Goal: Task Accomplishment & Management: Use online tool/utility

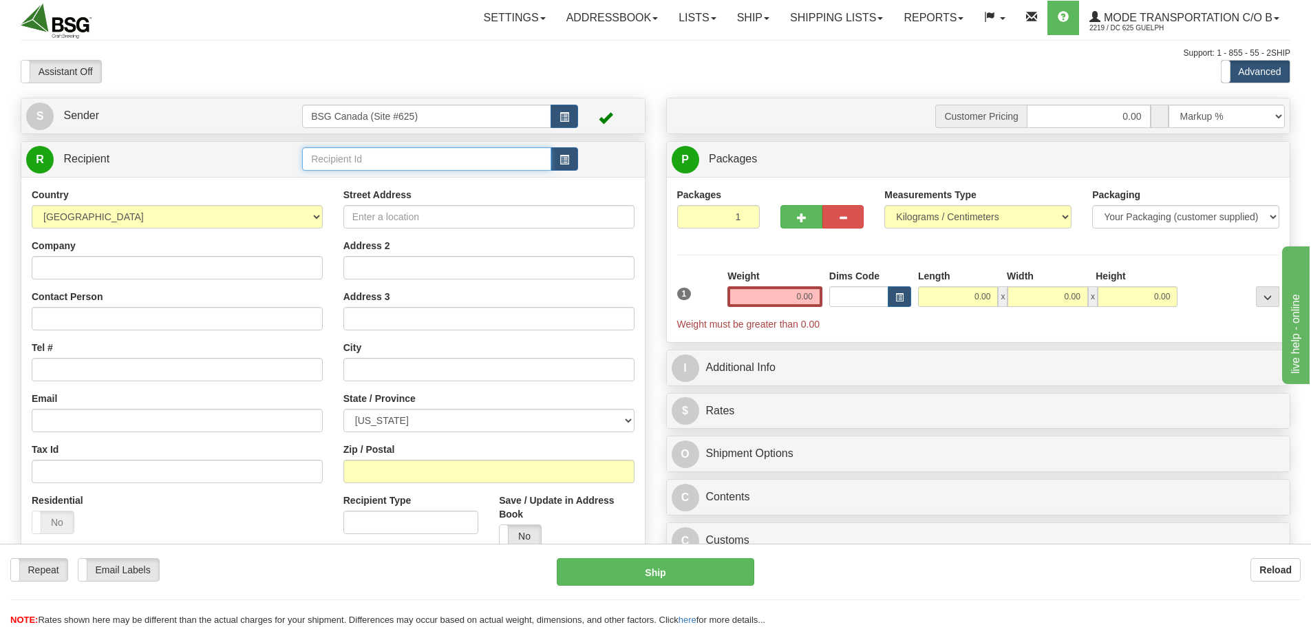
click at [400, 161] on input "text" at bounding box center [426, 158] width 249 height 23
click at [409, 178] on div "BRUNSWICK BIERWORKS" at bounding box center [424, 180] width 236 height 15
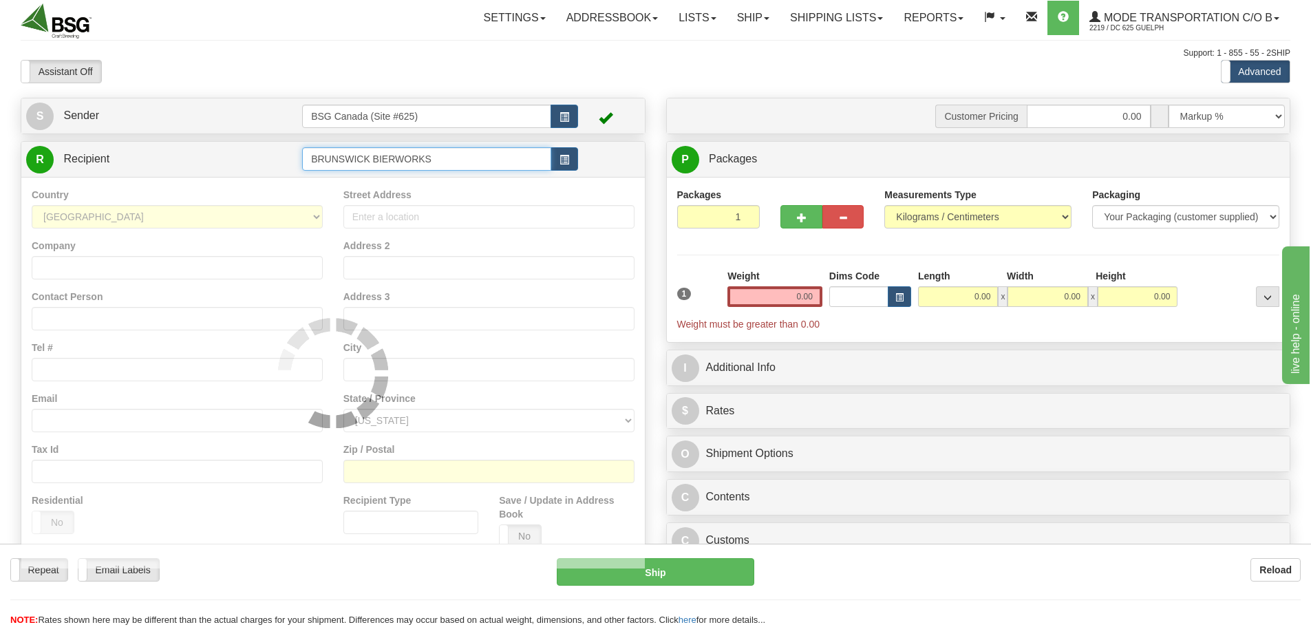
type input "BRUNSWICK BIERWORKS"
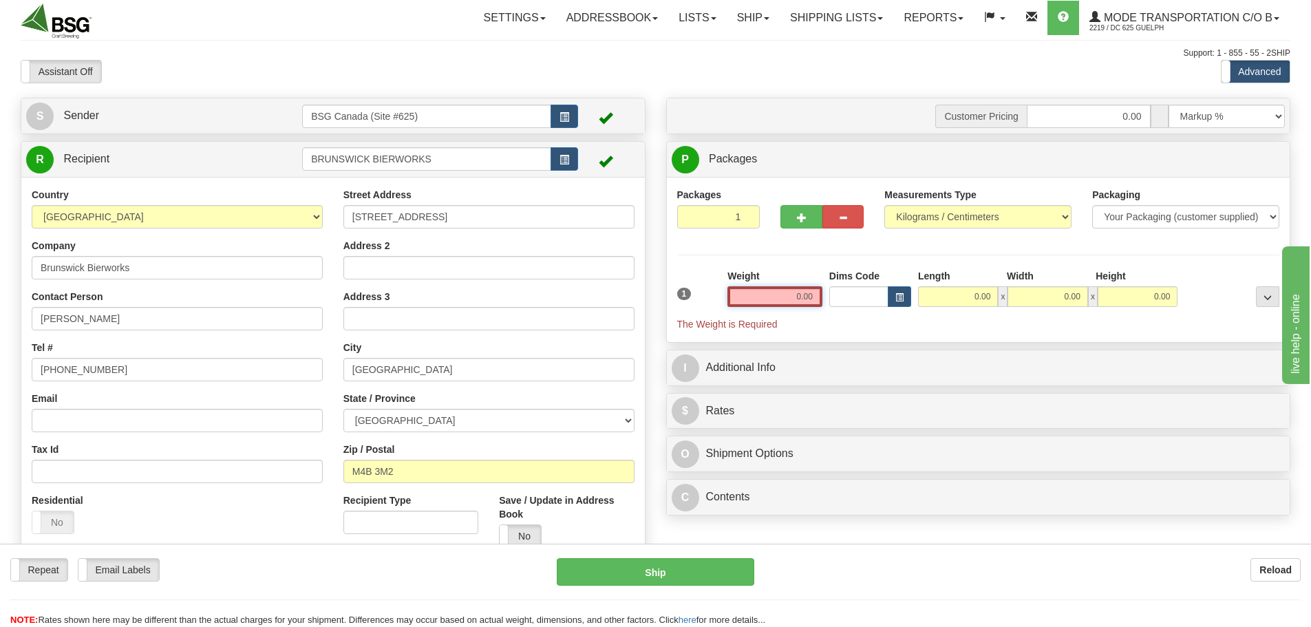
drag, startPoint x: 778, startPoint y: 295, endPoint x: 1002, endPoint y: 305, distance: 224.6
click at [1005, 307] on div "1 Weight 0.00 Dims Code 0.00" at bounding box center [979, 300] width 610 height 62
paste input "26.6612"
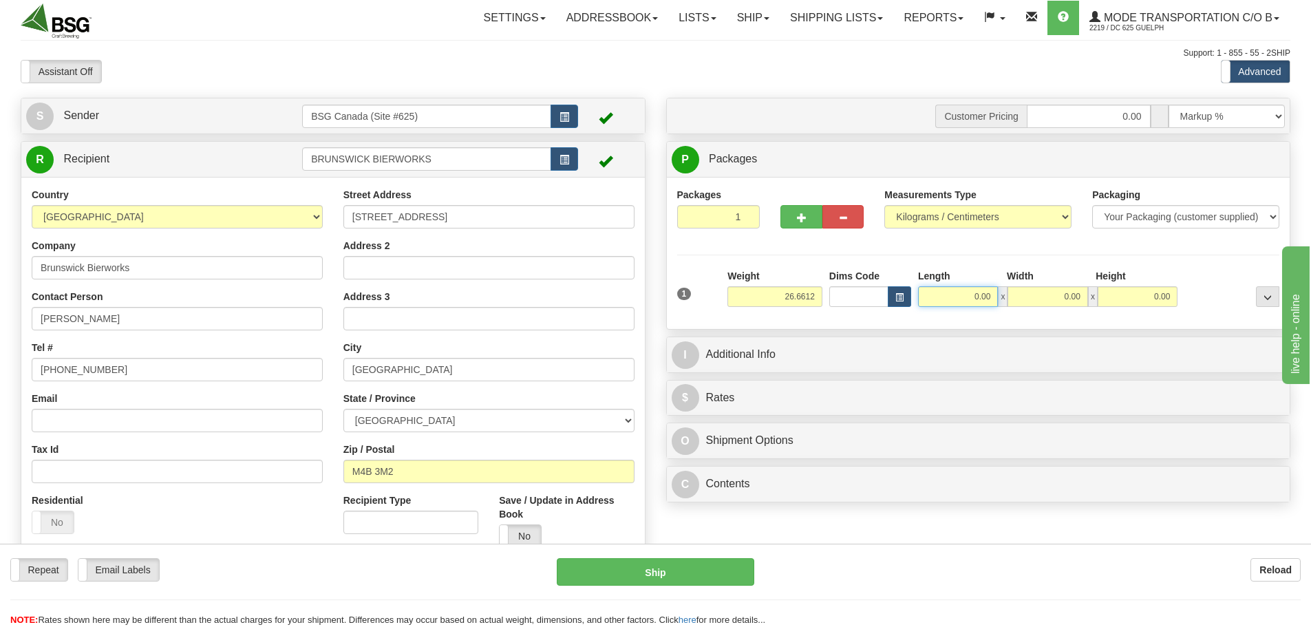
type input "26.66"
click at [966, 296] on input "0.00" at bounding box center [958, 296] width 80 height 21
type input "15.00"
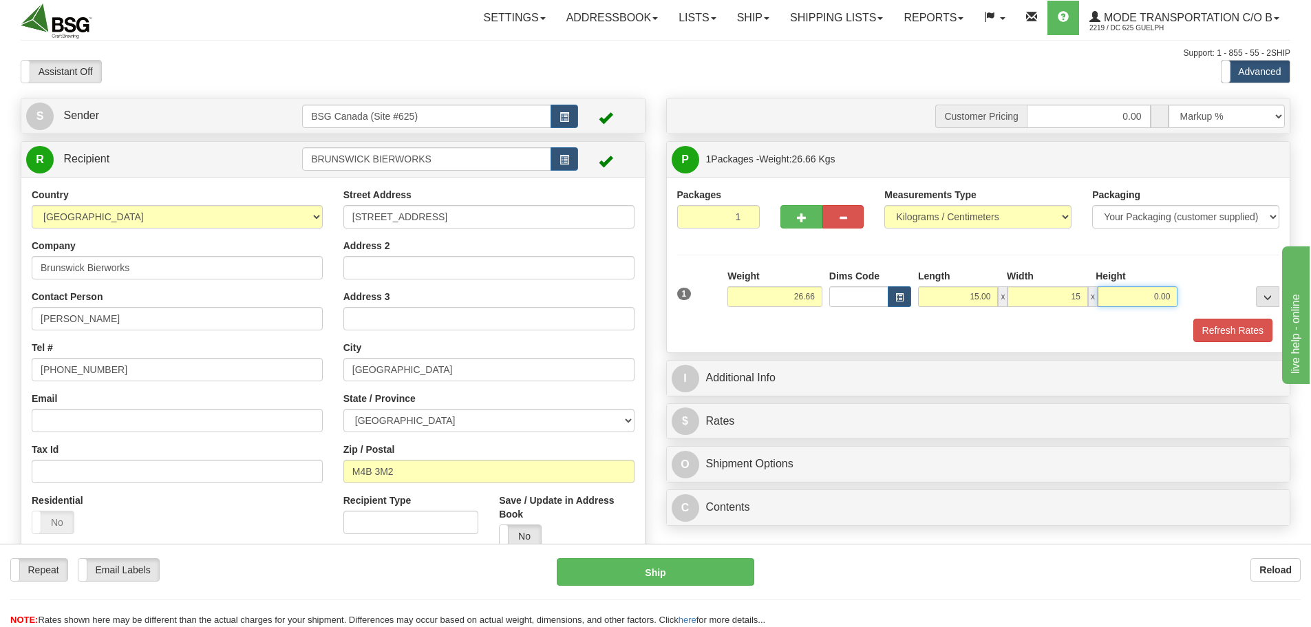
type input "15.00"
click at [1204, 332] on button "Refresh Rates" at bounding box center [1232, 330] width 79 height 23
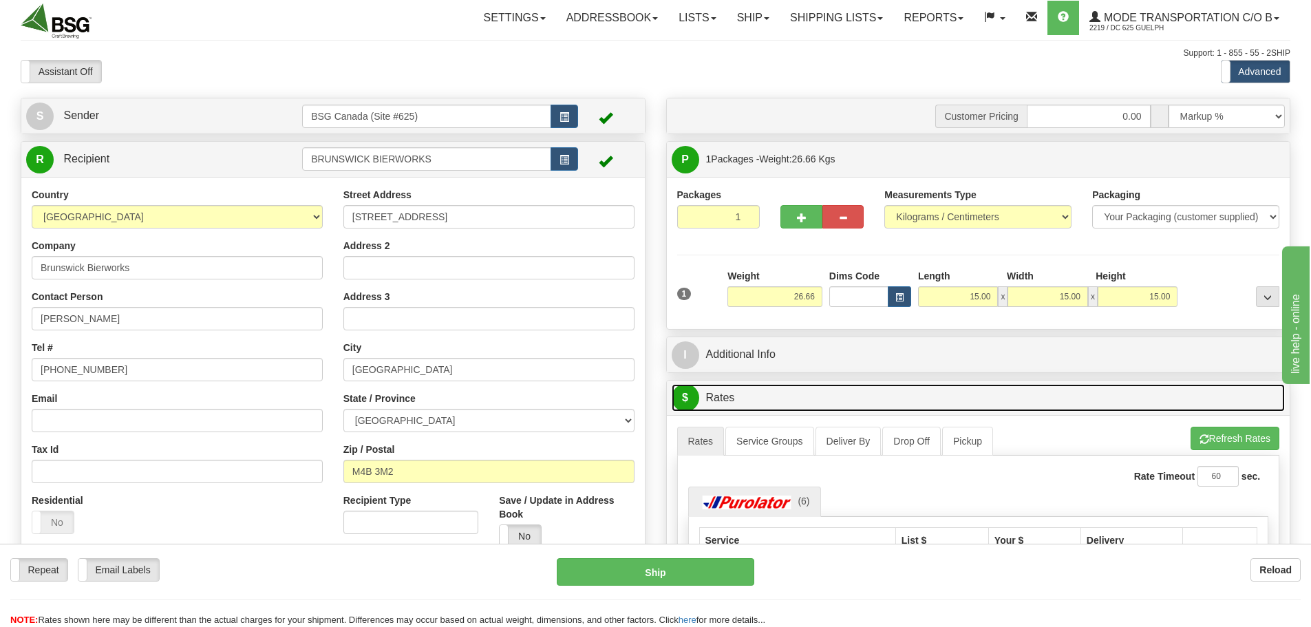
click at [841, 394] on link "$ Rates" at bounding box center [979, 398] width 614 height 28
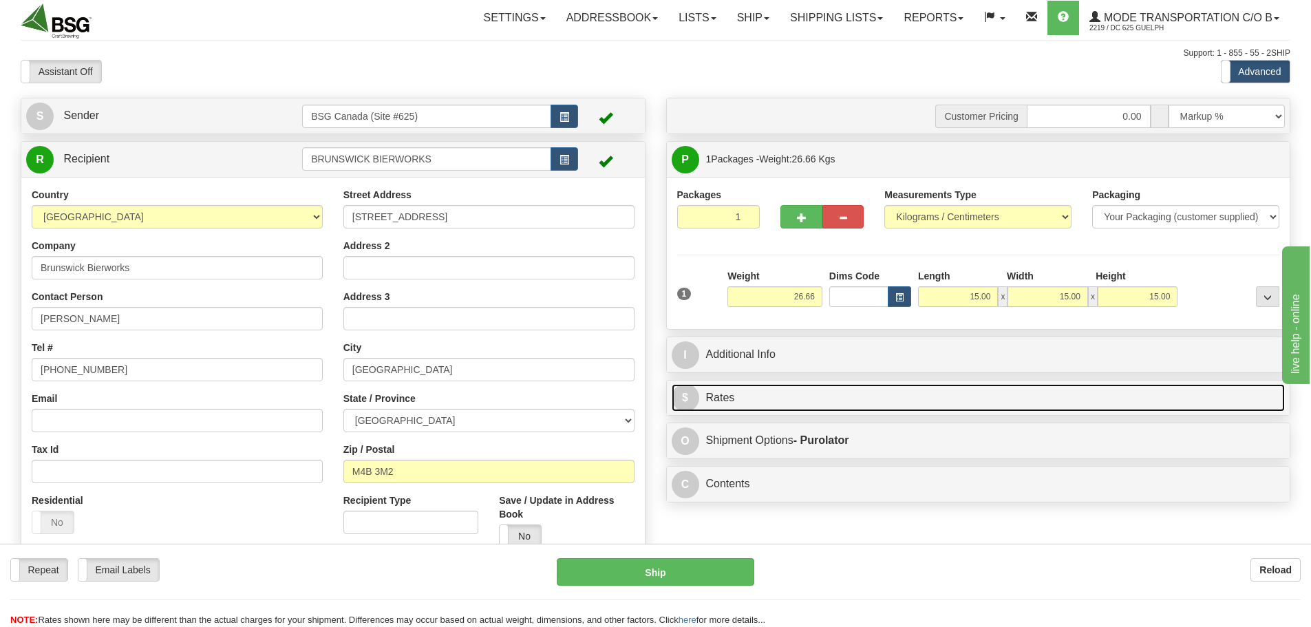
click at [841, 394] on link "$ Rates" at bounding box center [979, 398] width 614 height 28
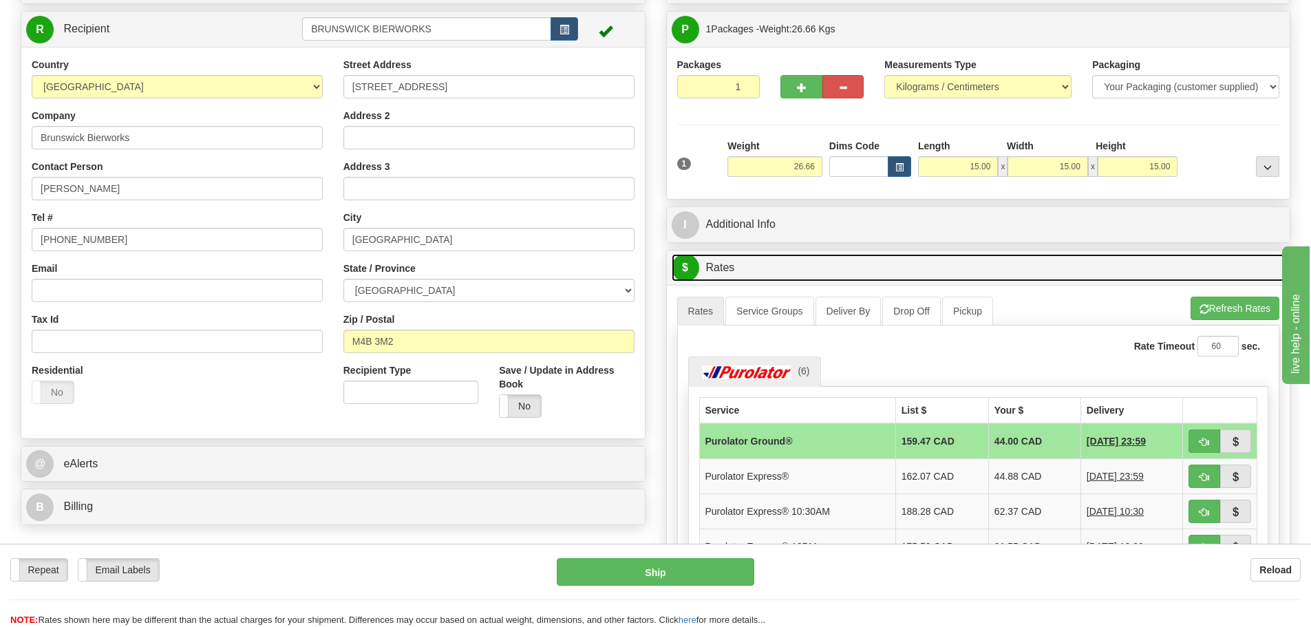
scroll to position [138, 0]
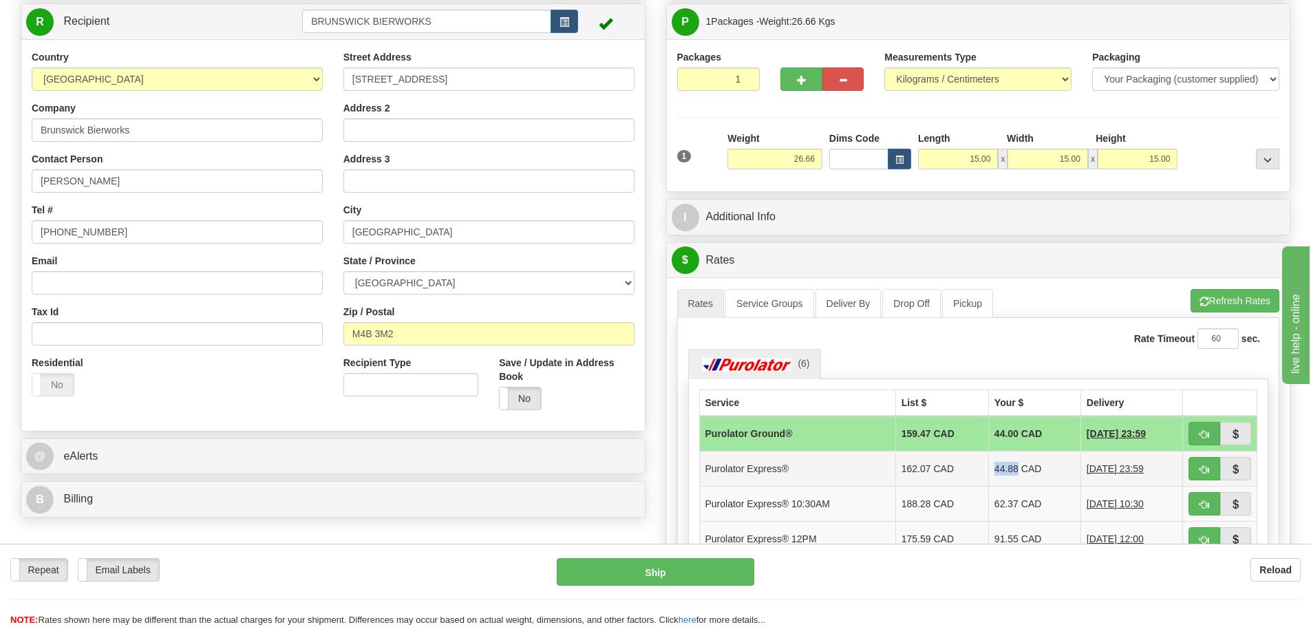
drag, startPoint x: 982, startPoint y: 466, endPoint x: 1003, endPoint y: 468, distance: 21.4
click at [1003, 468] on td "44.88 CAD" at bounding box center [1034, 468] width 92 height 35
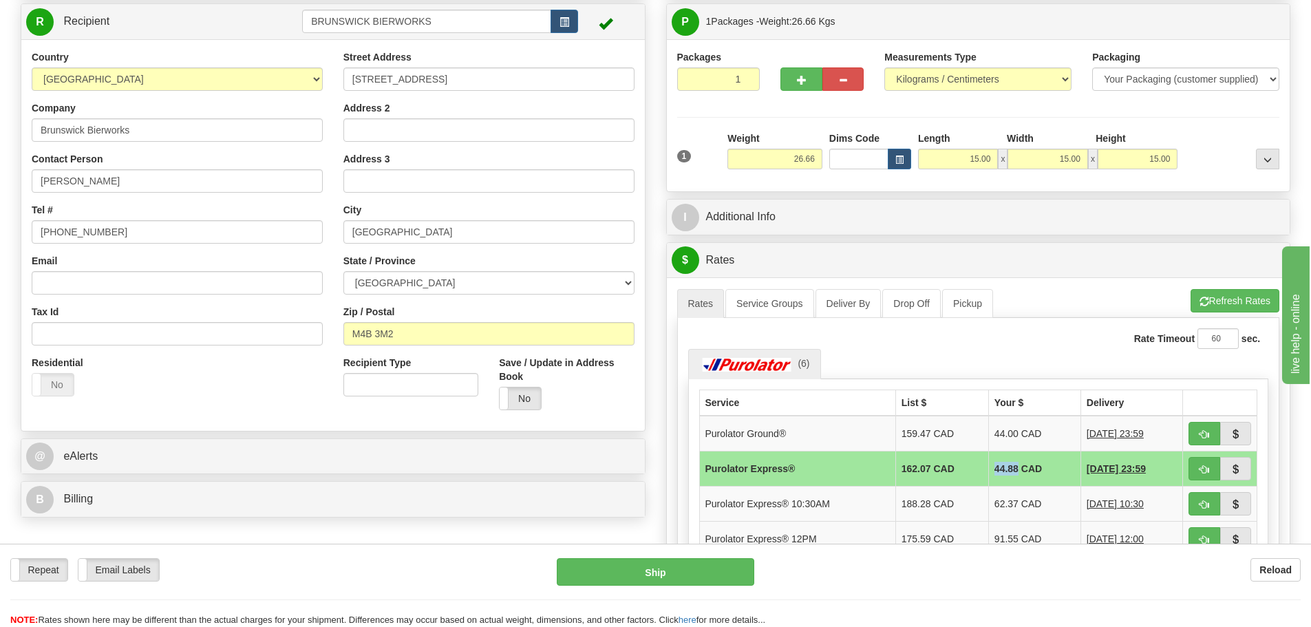
copy td "44.88"
drag, startPoint x: 981, startPoint y: 504, endPoint x: 1003, endPoint y: 507, distance: 21.5
click at [1003, 507] on td "62.37 CAD" at bounding box center [1034, 503] width 92 height 35
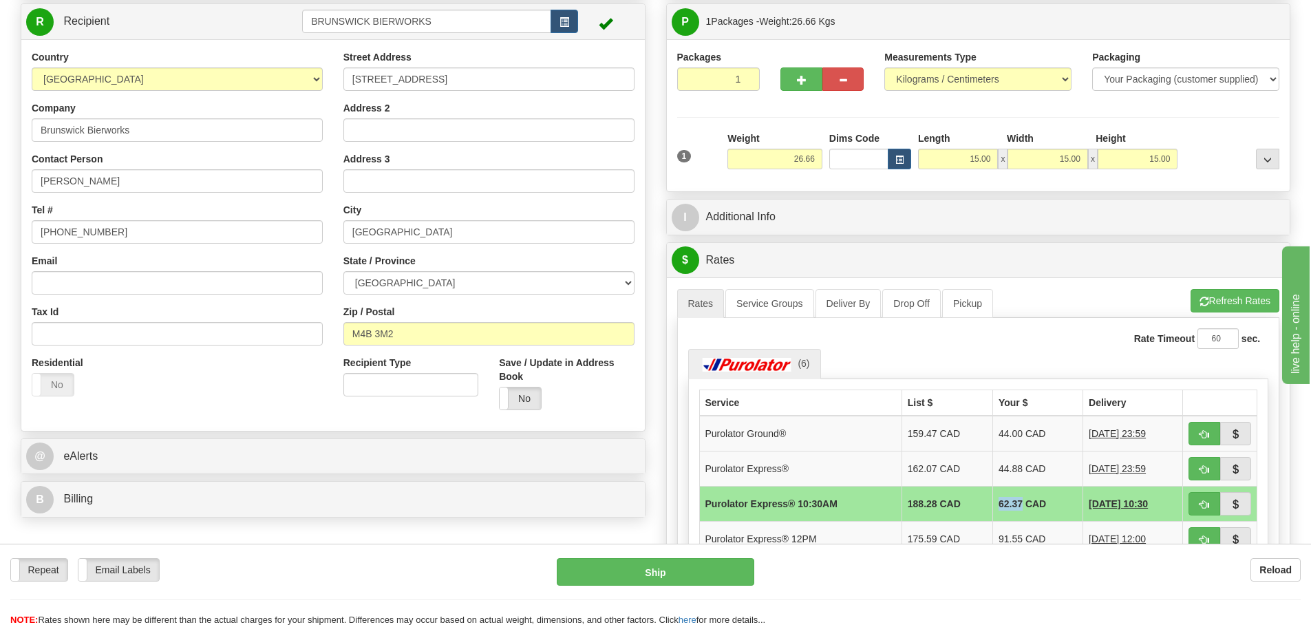
copy td "62.37"
drag, startPoint x: 840, startPoint y: 502, endPoint x: 703, endPoint y: 509, distance: 137.1
click at [703, 509] on td "Purolator Express® 10:30AM" at bounding box center [800, 503] width 202 height 35
copy td "Purolator Express® 10:30AM"
